Goal: Navigation & Orientation: Find specific page/section

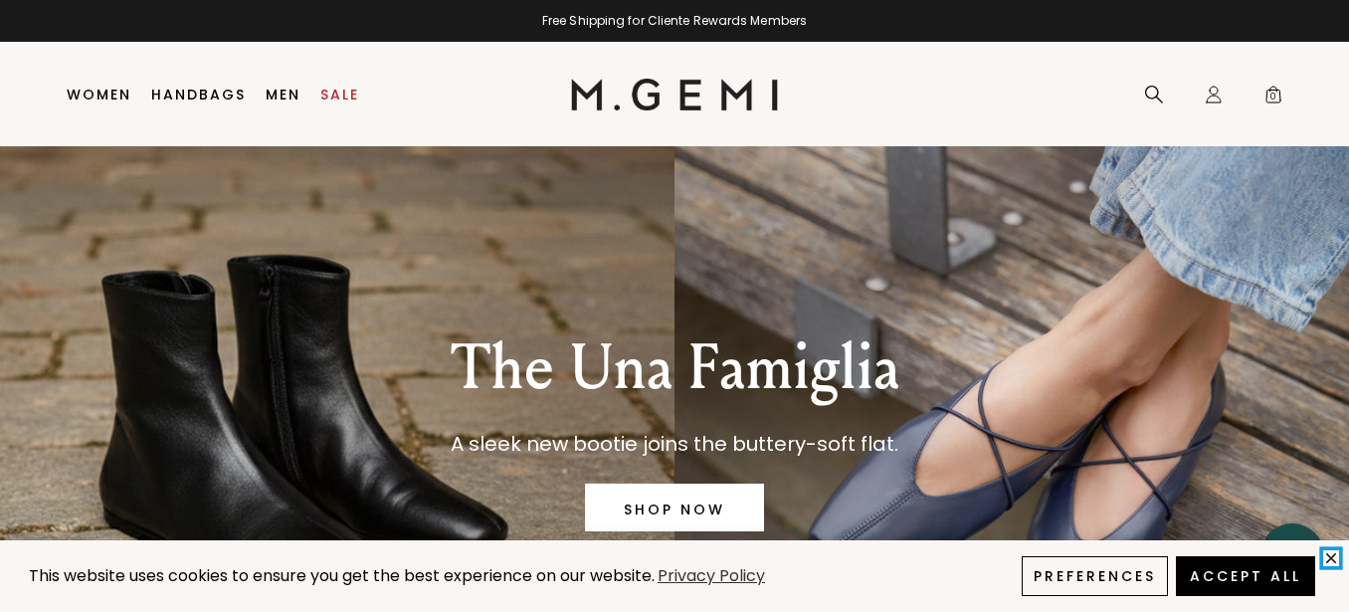
click at [1332, 556] on icon "close" at bounding box center [1331, 557] width 8 height 8
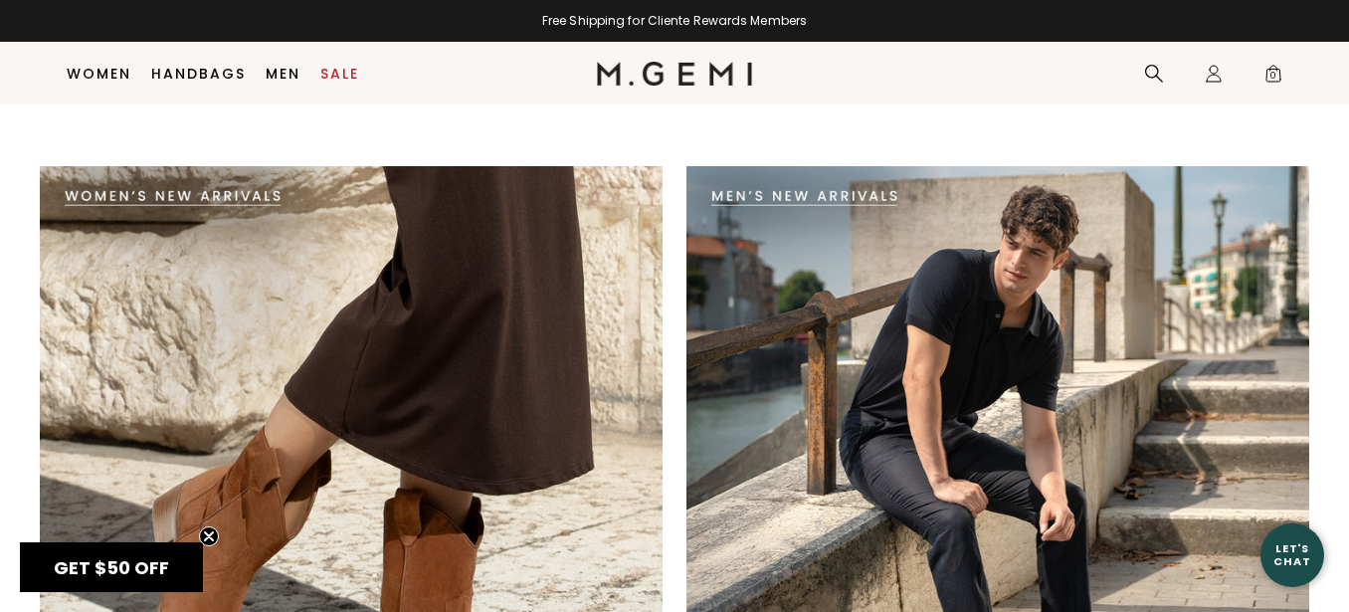
scroll to position [3584, 0]
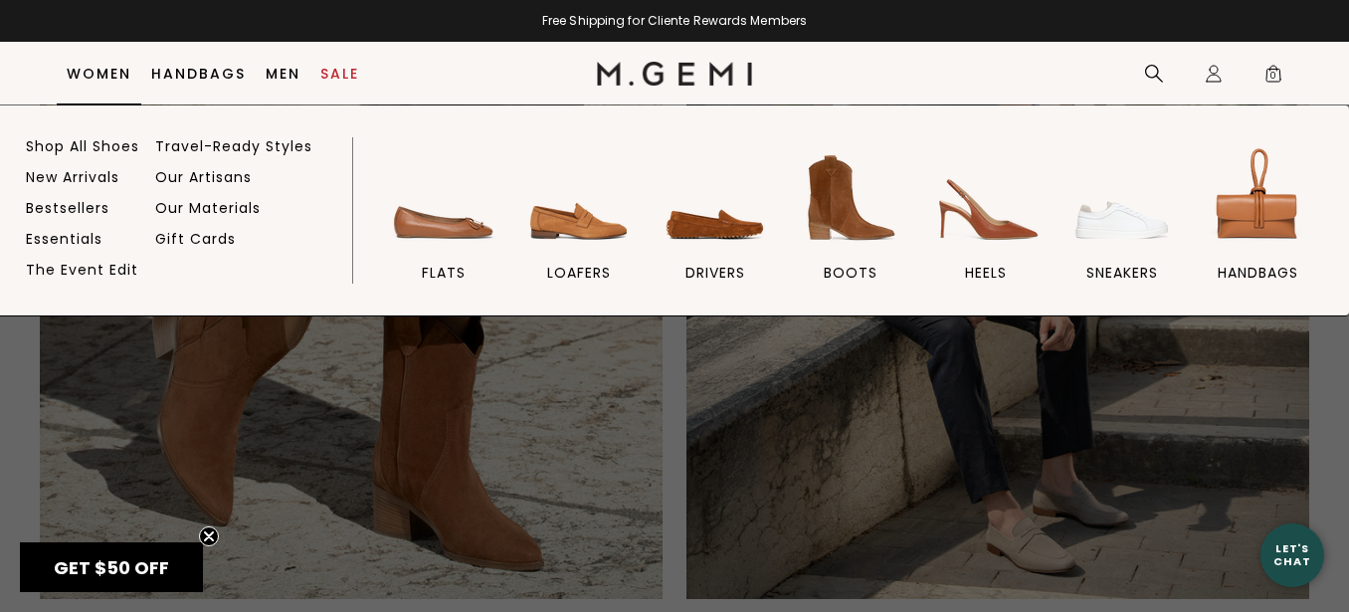
click at [106, 78] on link "Women" at bounding box center [99, 74] width 65 height 16
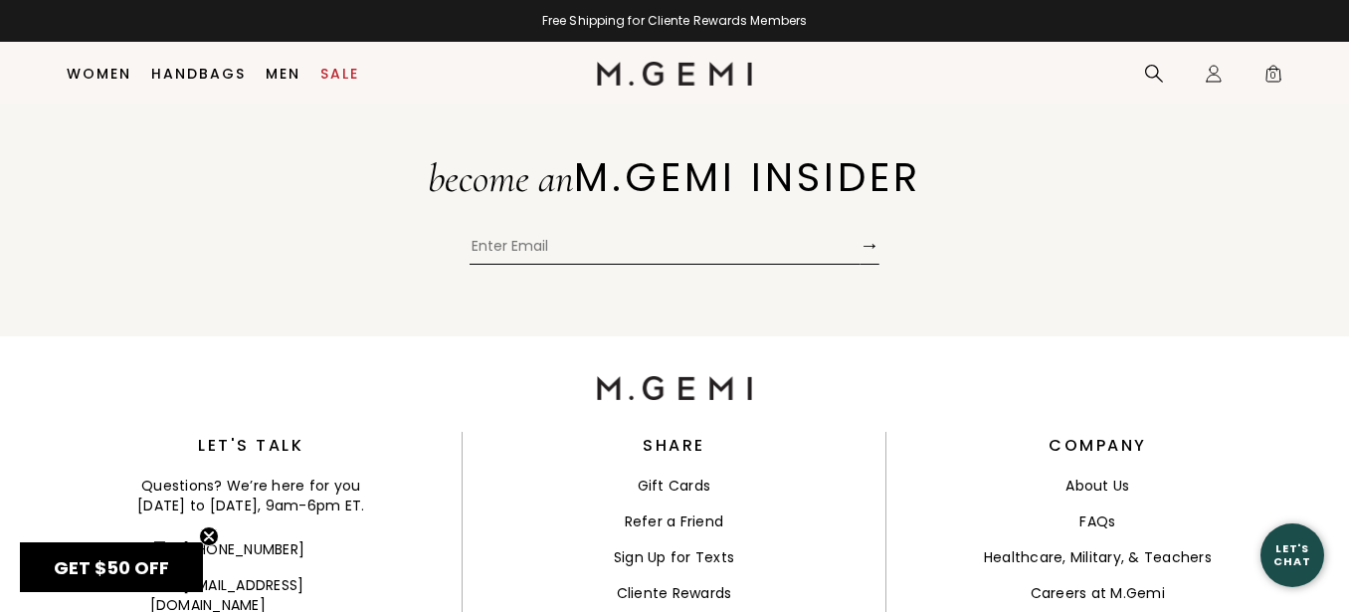
scroll to position [3372, 0]
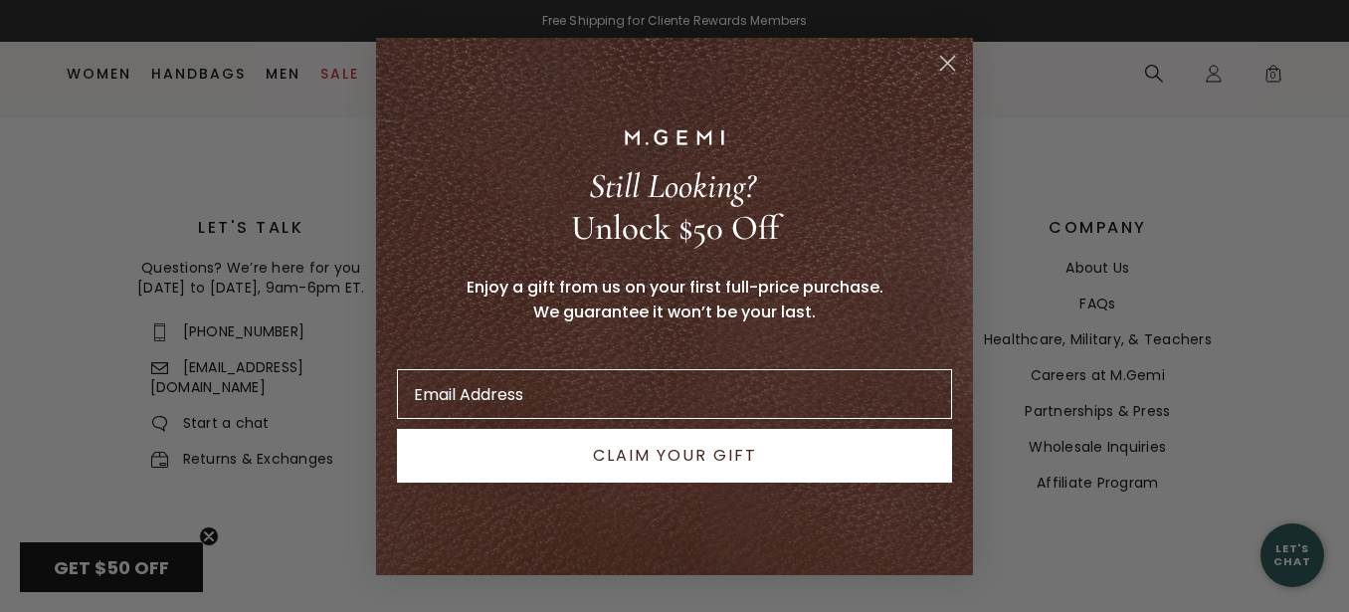
click at [946, 53] on circle "Close dialog" at bounding box center [947, 62] width 33 height 33
